Goal: Navigation & Orientation: Find specific page/section

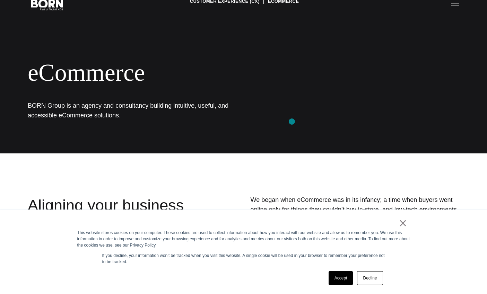
scroll to position [79, 0]
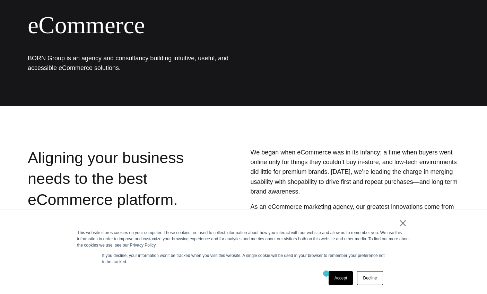
click at [327, 274] on div "Accept Decline" at bounding box center [356, 278] width 59 height 18
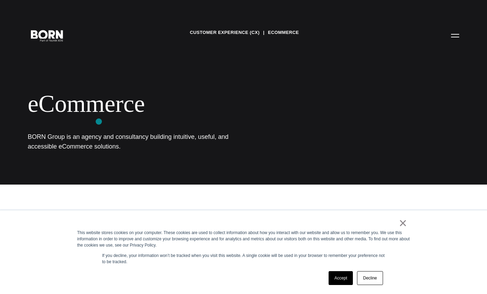
scroll to position [0, 0]
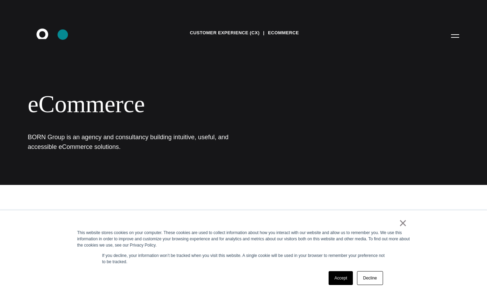
click at [63, 35] on icon ".st0{display:none;} .st1{display:inline;} .st2{font-family:'HelveticaNeue-Mediu…" at bounding box center [47, 36] width 44 height 18
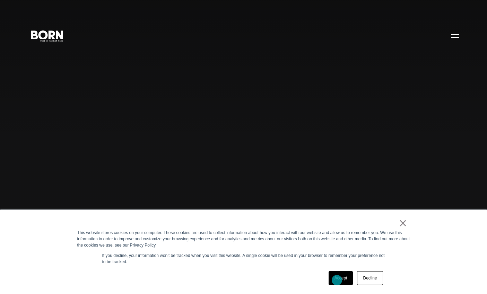
click at [337, 280] on link "Accept" at bounding box center [341, 278] width 25 height 14
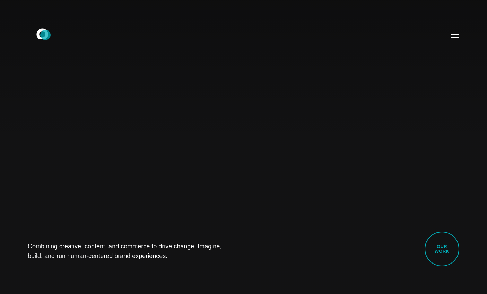
click at [45, 35] on icon at bounding box center [42, 33] width 12 height 10
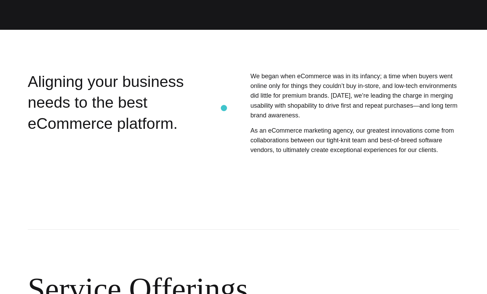
scroll to position [15, 0]
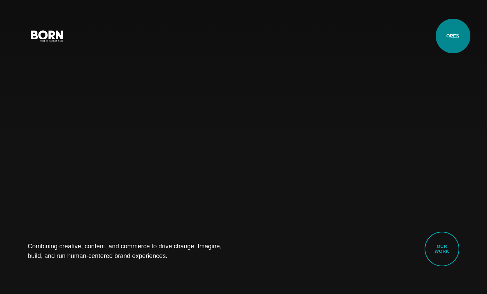
click at [453, 36] on button "Primary Menu" at bounding box center [455, 35] width 17 height 15
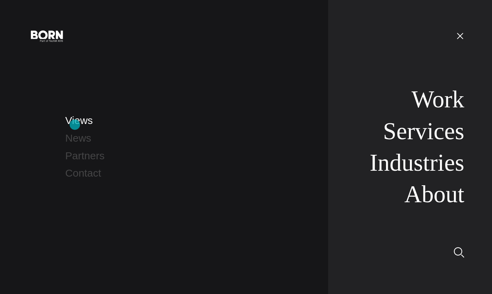
click at [76, 123] on link "Views" at bounding box center [78, 120] width 27 height 11
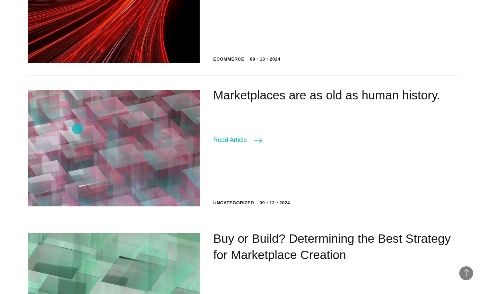
scroll to position [771, 0]
